Goal: Task Accomplishment & Management: Manage account settings

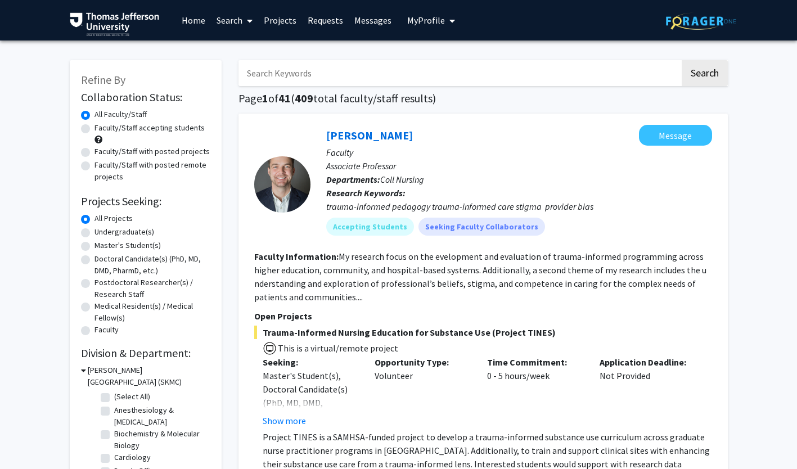
click at [442, 22] on span "My Profile" at bounding box center [426, 20] width 38 height 11
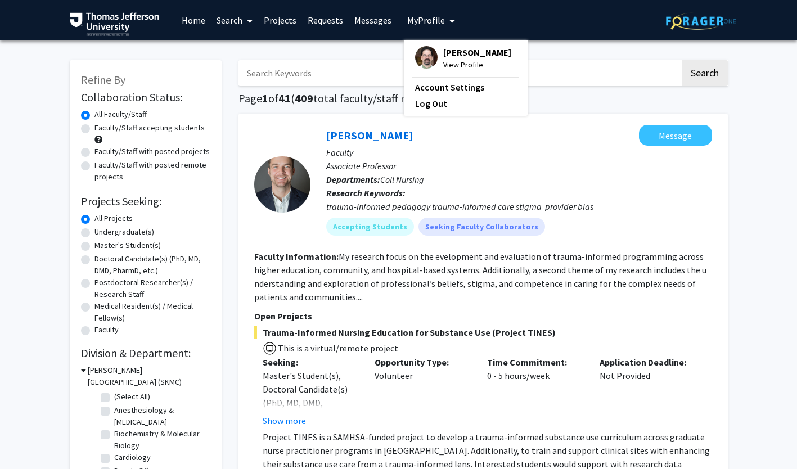
click at [513, 171] on p "Associate Professor" at bounding box center [519, 165] width 386 height 13
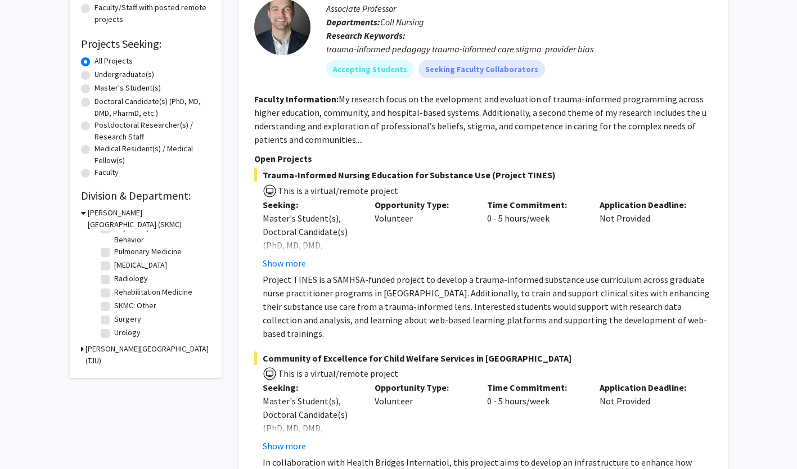
scroll to position [514, 0]
click at [128, 315] on label "Surgery" at bounding box center [127, 319] width 27 height 12
click at [121, 315] on input "Surgery" at bounding box center [117, 316] width 7 height 7
checkbox input "true"
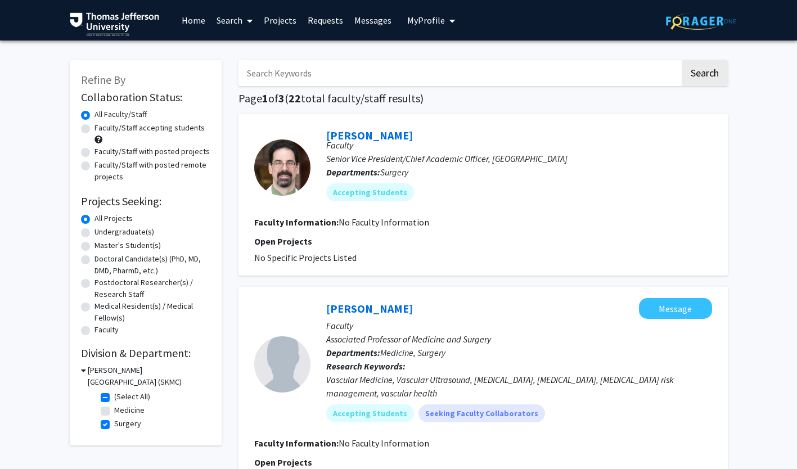
click at [435, 21] on span "My Profile" at bounding box center [426, 20] width 38 height 11
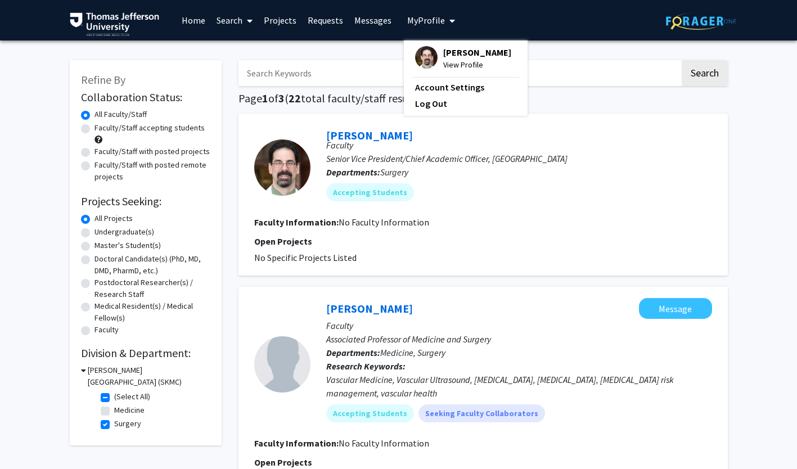
click at [454, 67] on span "View Profile" at bounding box center [477, 64] width 68 height 12
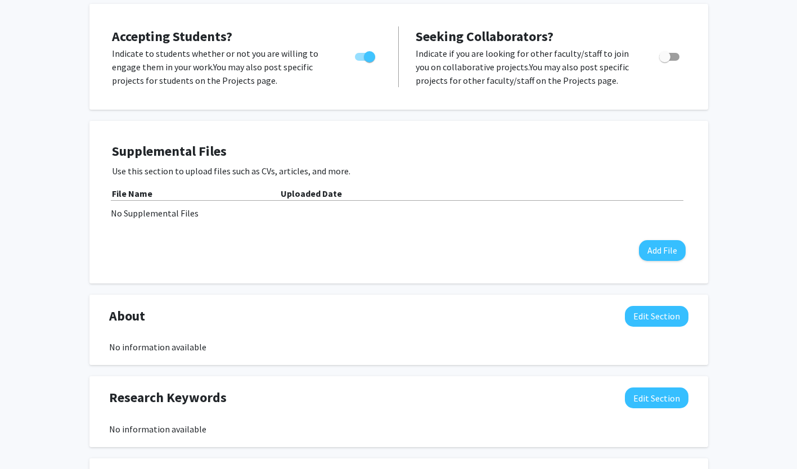
scroll to position [181, 0]
click at [658, 249] on button "Add File" at bounding box center [662, 250] width 47 height 21
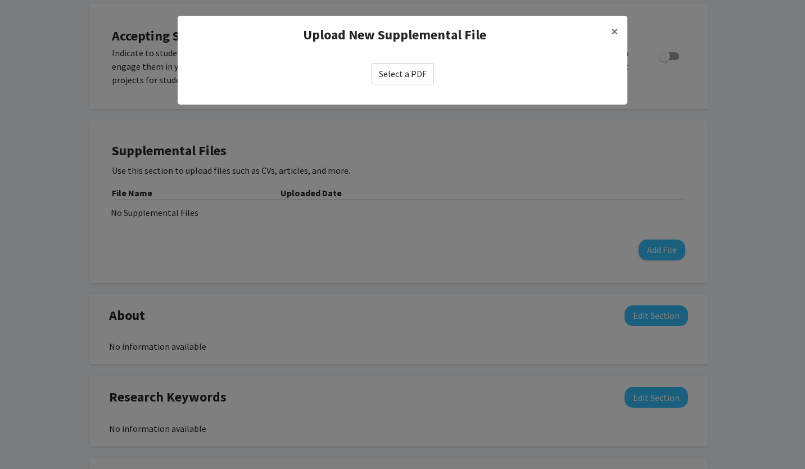
click at [407, 76] on label "Select a PDF" at bounding box center [403, 73] width 62 height 21
click at [0, 0] on input "Select a PDF" at bounding box center [0, 0] width 0 height 0
click at [622, 35] on button "×" at bounding box center [614, 31] width 25 height 31
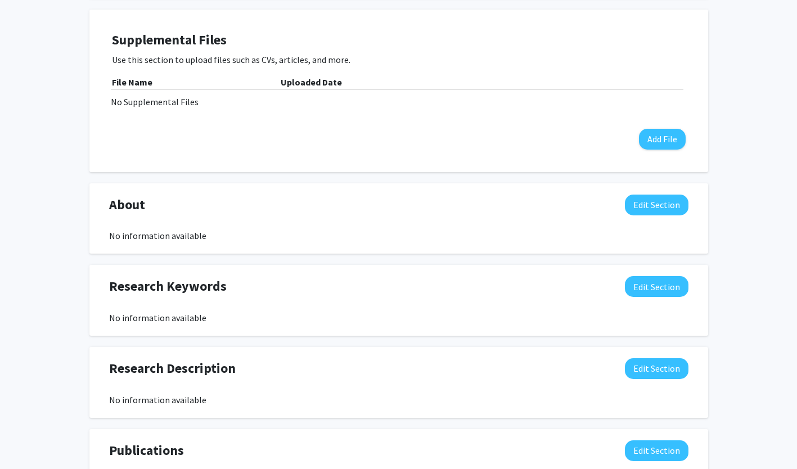
scroll to position [292, 0]
click at [656, 290] on button "Edit Section" at bounding box center [657, 286] width 64 height 21
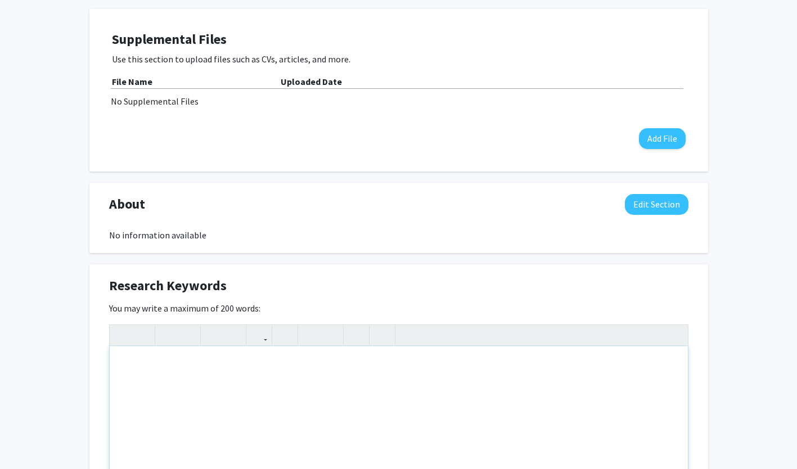
click at [294, 376] on div "Note to users with screen readers: Please deactivate our accessibility plugin f…" at bounding box center [399, 430] width 578 height 169
click at [294, 376] on div "G" at bounding box center [399, 430] width 578 height 169
click at [214, 362] on p "[MEDICAL_DATA]" at bounding box center [399, 364] width 556 height 13
click at [196, 412] on p "Injury Prevention" at bounding box center [399, 409] width 556 height 13
type textarea "<p>[MEDICAL_DATA]</p><p>[MEDICAL_DATA] Surgery</p><p>Injury Prevention</p><p>Fi…"
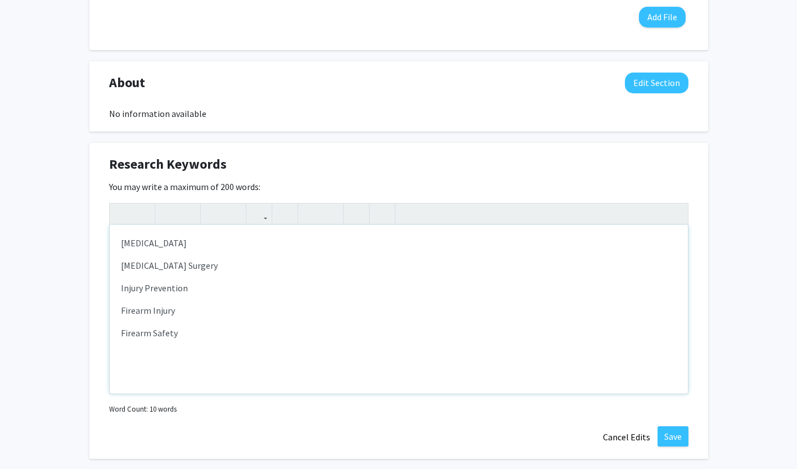
scroll to position [412, 0]
click at [371, 192] on div "You may write a maximum of 200 words: <p>[MEDICAL_DATA]</p><p>[MEDICAL_DATA] Su…" at bounding box center [398, 299] width 579 height 237
click at [321, 174] on div "Research Keywords Edit Section" at bounding box center [399, 168] width 596 height 26
click at [307, 169] on div "Research Keywords Edit Section" at bounding box center [399, 168] width 596 height 26
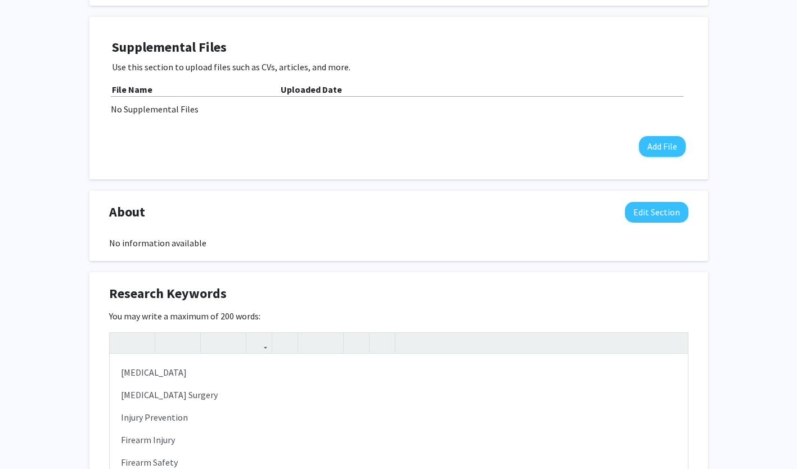
scroll to position [0, 0]
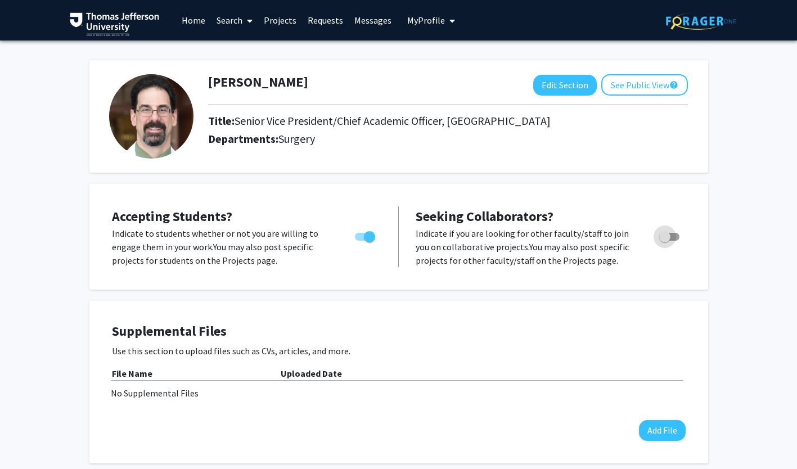
click at [667, 236] on span "Toggle" at bounding box center [664, 236] width 11 height 11
click at [665, 241] on input "Toggle" at bounding box center [664, 241] width 1 height 1
checkbox input "true"
